Goal: Transaction & Acquisition: Download file/media

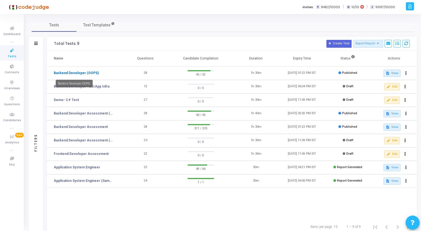
click at [87, 71] on link "Backend Developer (OOPS)" at bounding box center [76, 72] width 45 height 5
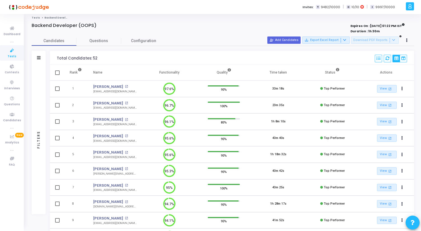
drag, startPoint x: 160, startPoint y: 72, endPoint x: 179, endPoint y: 73, distance: 19.4
click at [179, 72] on th "Functionality" at bounding box center [169, 73] width 54 height 16
click at [169, 69] on th "Functionality" at bounding box center [169, 73] width 54 height 16
click at [11, 57] on span "Tests" at bounding box center [12, 56] width 9 height 5
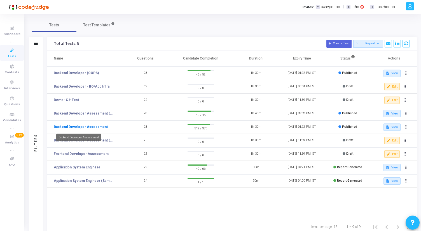
click at [84, 125] on link "Backend Developer Assessment" at bounding box center [81, 126] width 54 height 5
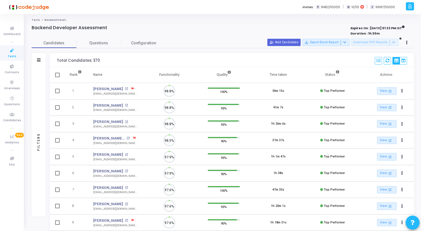
scroll to position [3, 3]
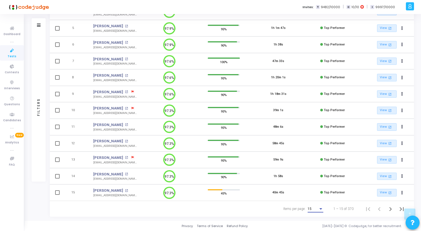
click at [317, 209] on div "15" at bounding box center [313, 209] width 11 height 4
click at [317, 203] on span "50" at bounding box center [316, 205] width 16 height 10
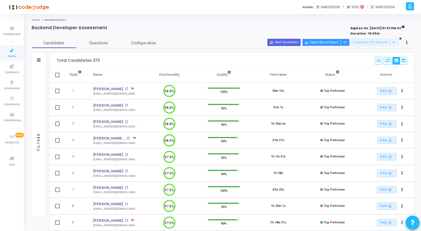
click at [346, 42] on icon at bounding box center [344, 42] width 3 height 3
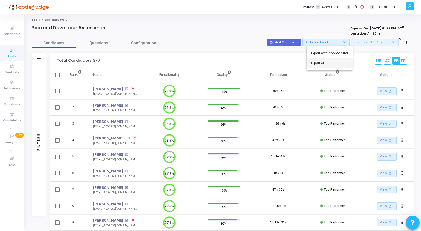
click at [325, 64] on button "Export All" at bounding box center [330, 63] width 46 height 10
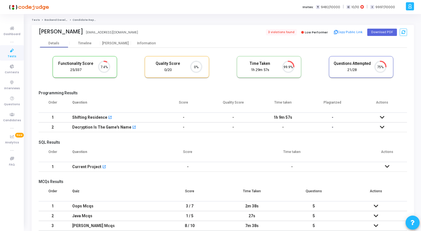
scroll to position [3, 3]
